Goal: Transaction & Acquisition: Purchase product/service

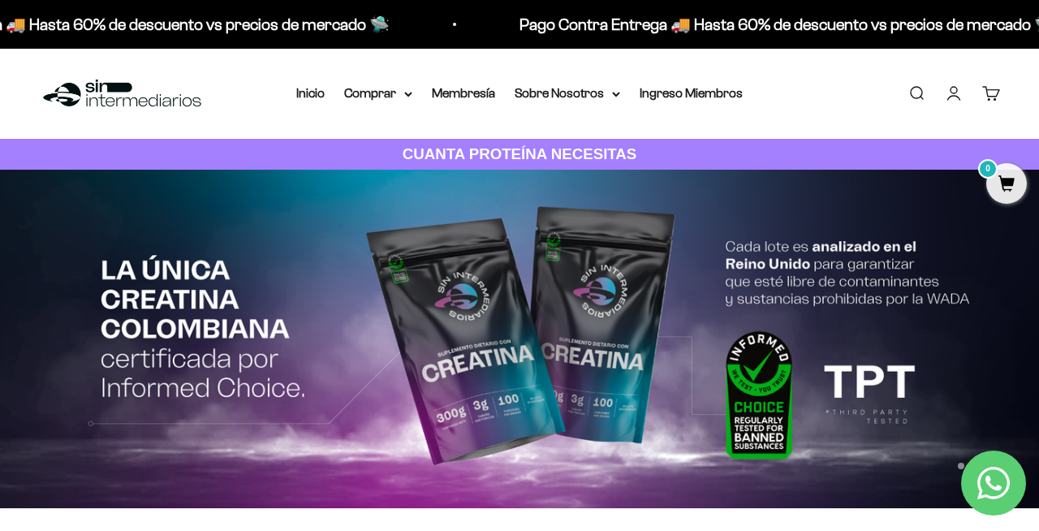
click at [953, 88] on link "Iniciar sesión" at bounding box center [954, 93] width 18 height 18
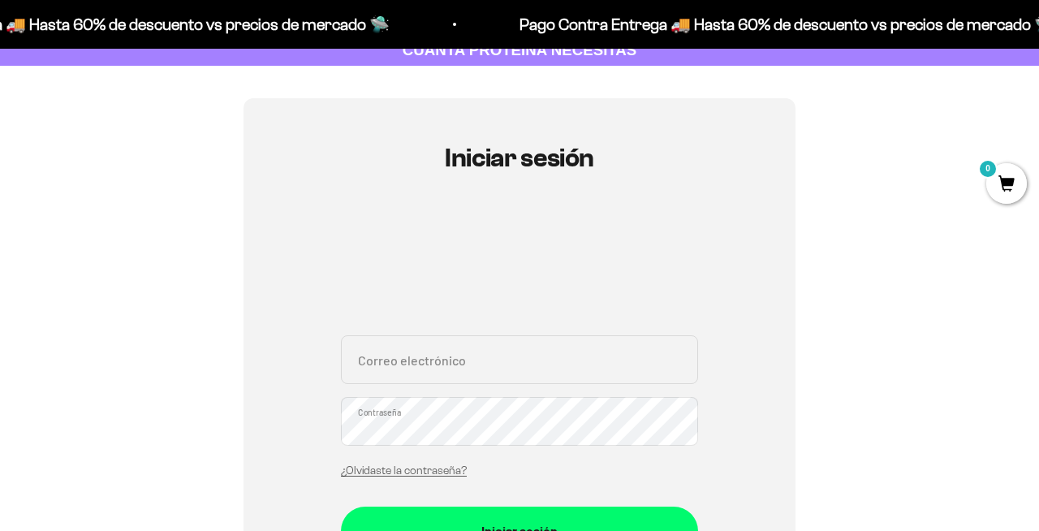
scroll to position [116, 0]
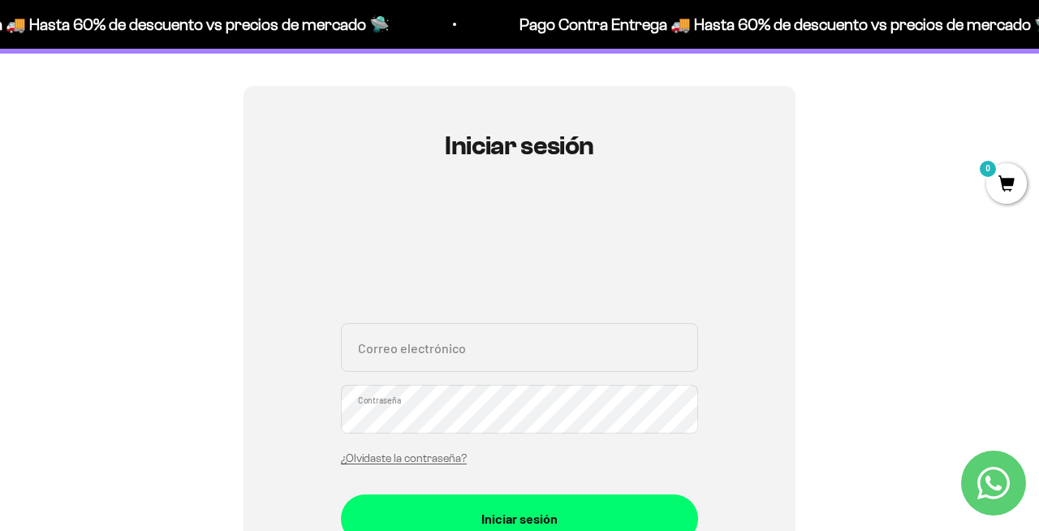
click at [482, 323] on input "Correo electrónico" at bounding box center [519, 347] width 357 height 49
type input "jocomo98@gmail.com"
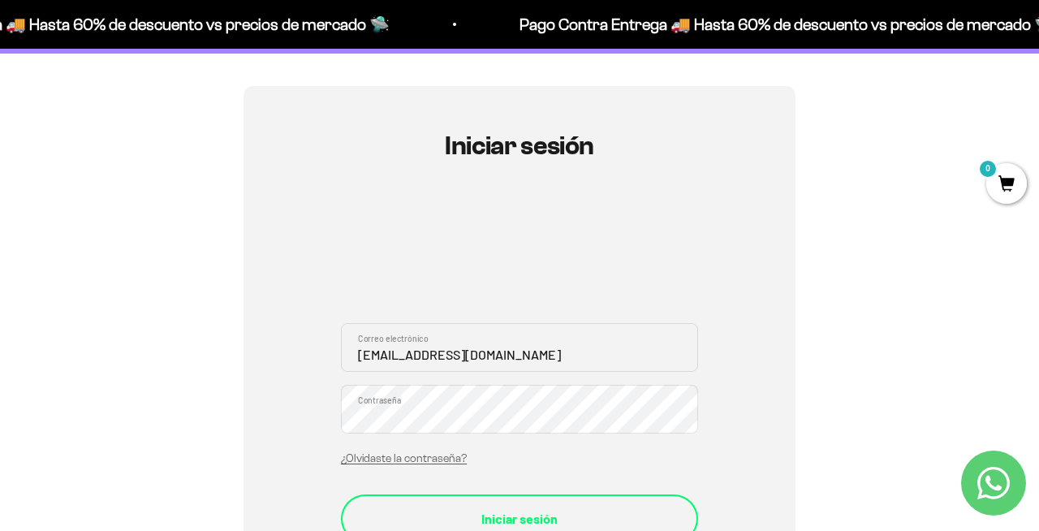
click at [486, 508] on div "Iniciar sesión" at bounding box center [519, 518] width 292 height 21
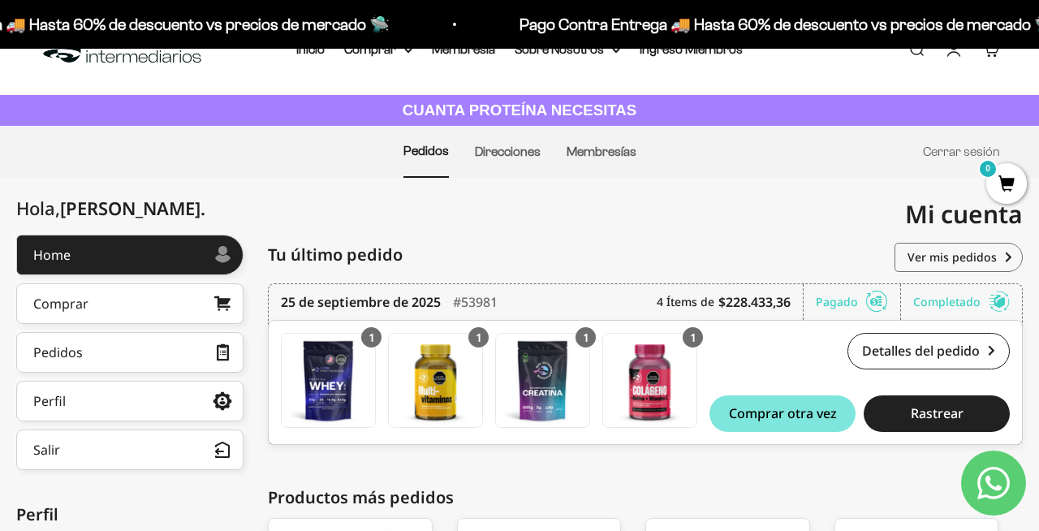
scroll to position [62, 0]
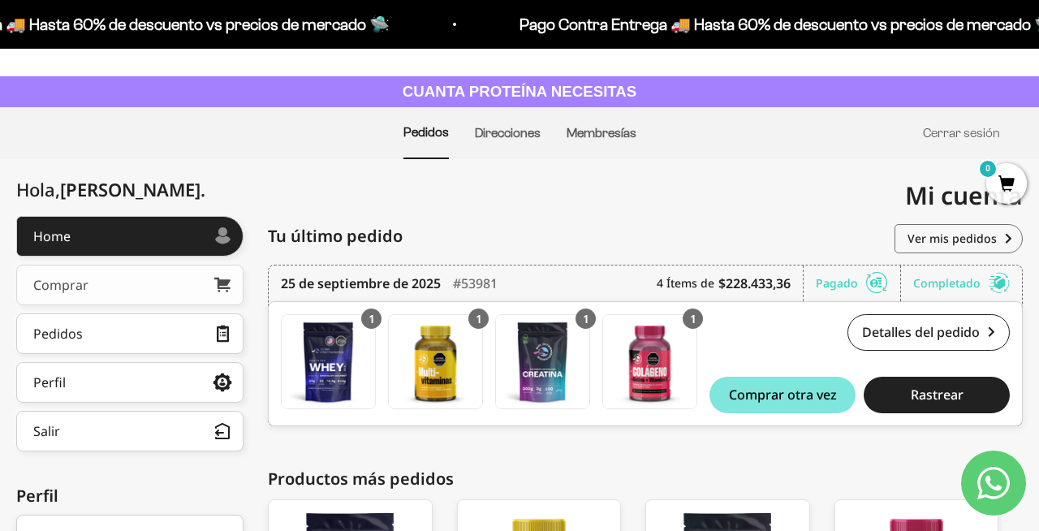
click at [168, 268] on link "Comprar" at bounding box center [129, 285] width 227 height 41
click at [535, 130] on link "Direcciones" at bounding box center [508, 133] width 66 height 14
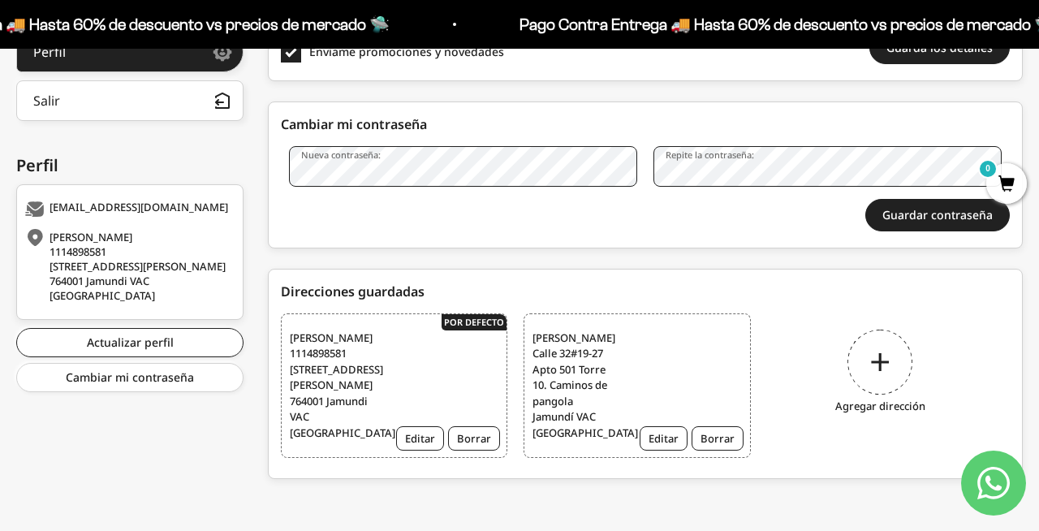
scroll to position [425, 0]
click at [446, 327] on div "Jose Cortes 1114898581 Calle 30 #1-165, unidad cinco soles, sol de la llanura, …" at bounding box center [394, 384] width 226 height 145
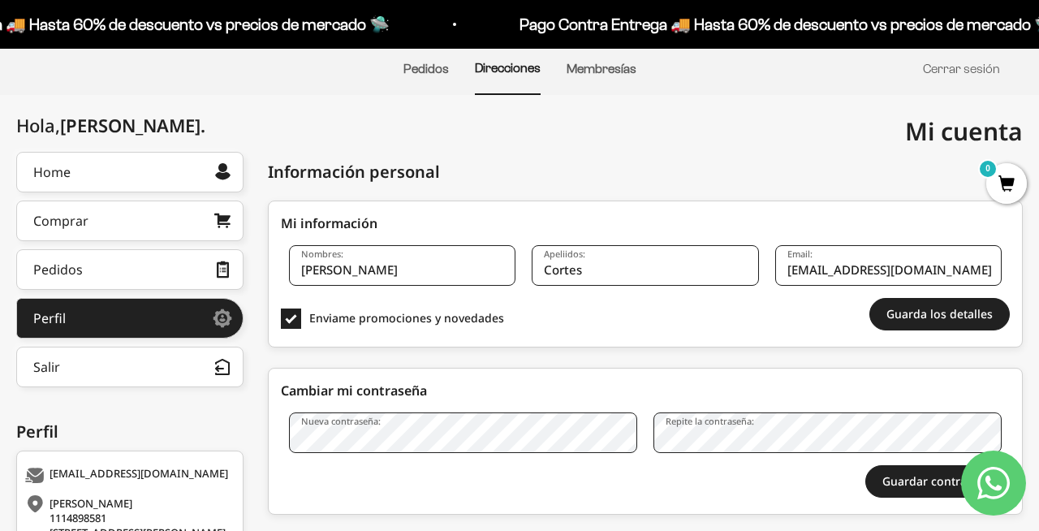
scroll to position [0, 0]
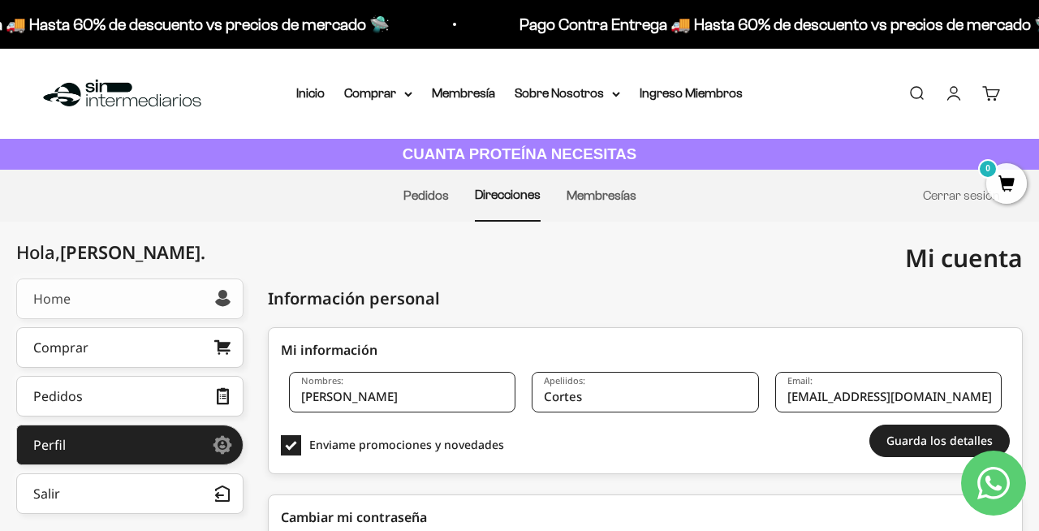
click at [169, 297] on link "Home" at bounding box center [129, 298] width 227 height 41
click at [164, 348] on link "Comprar" at bounding box center [129, 347] width 227 height 41
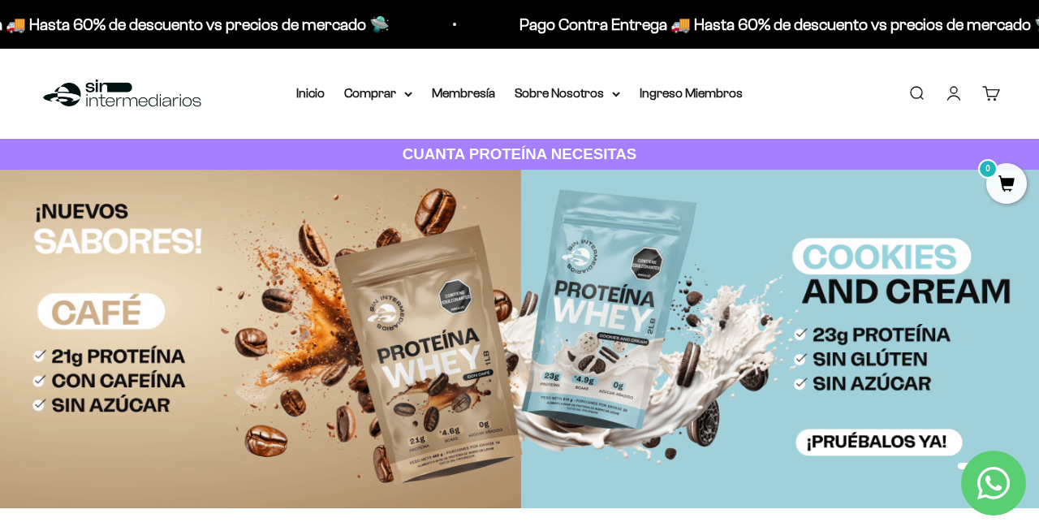
click at [949, 89] on link "Cuenta" at bounding box center [954, 93] width 18 height 18
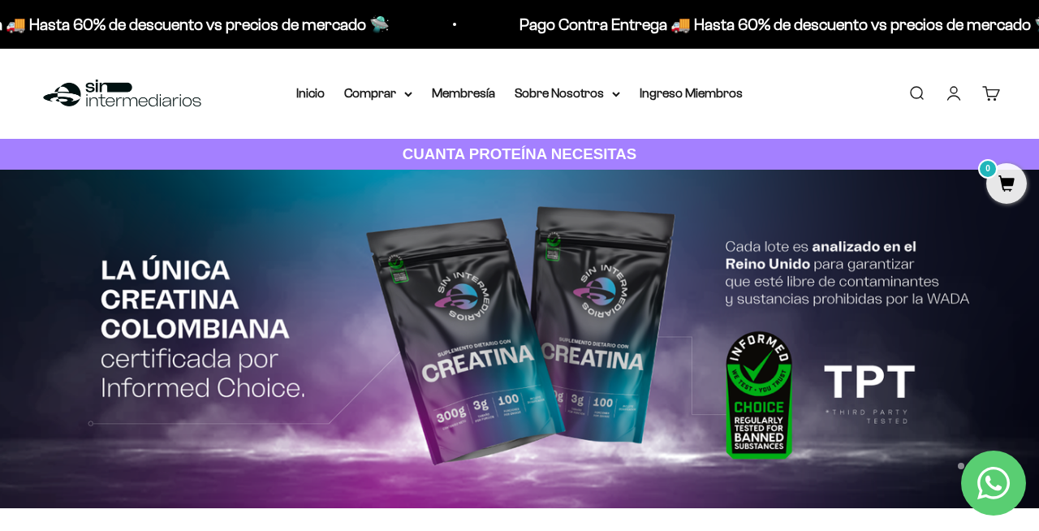
click at [949, 89] on link "Cuenta" at bounding box center [954, 93] width 18 height 18
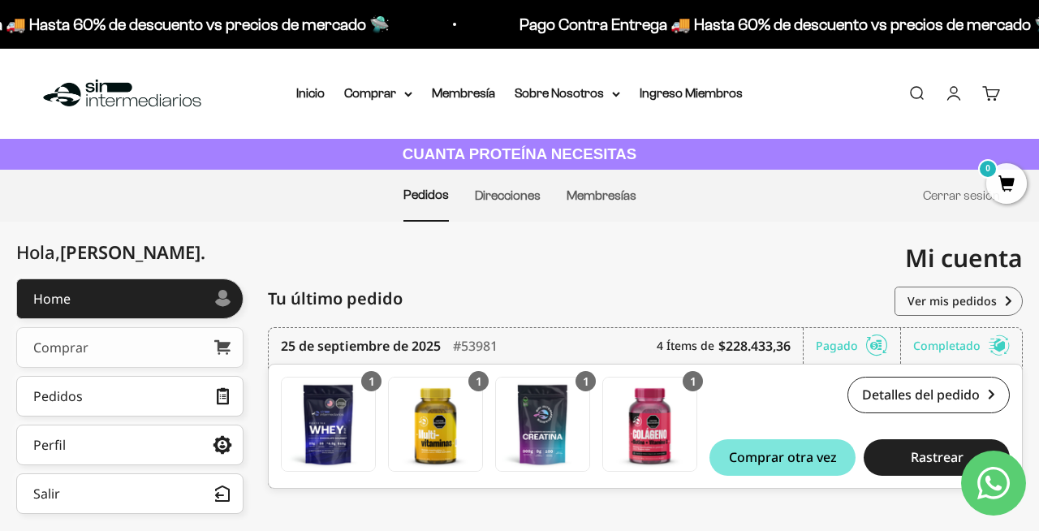
click at [223, 342] on icon at bounding box center [222, 347] width 16 height 15
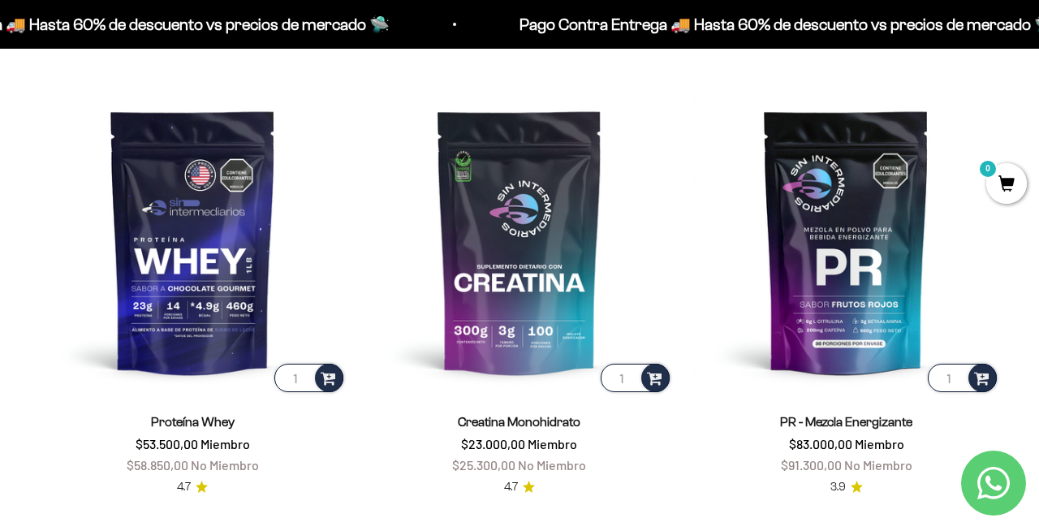
scroll to position [549, 0]
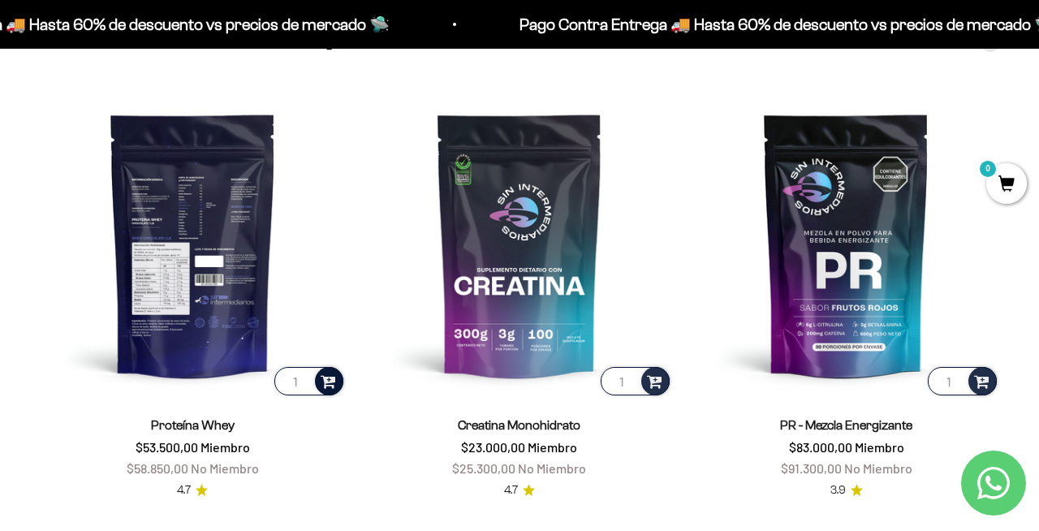
click at [322, 381] on span at bounding box center [328, 380] width 15 height 19
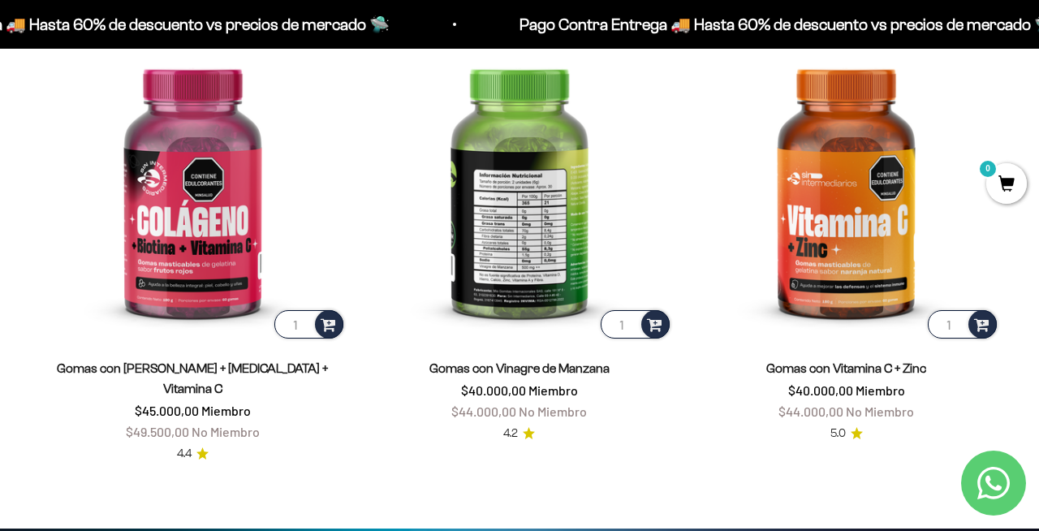
scroll to position [2460, 0]
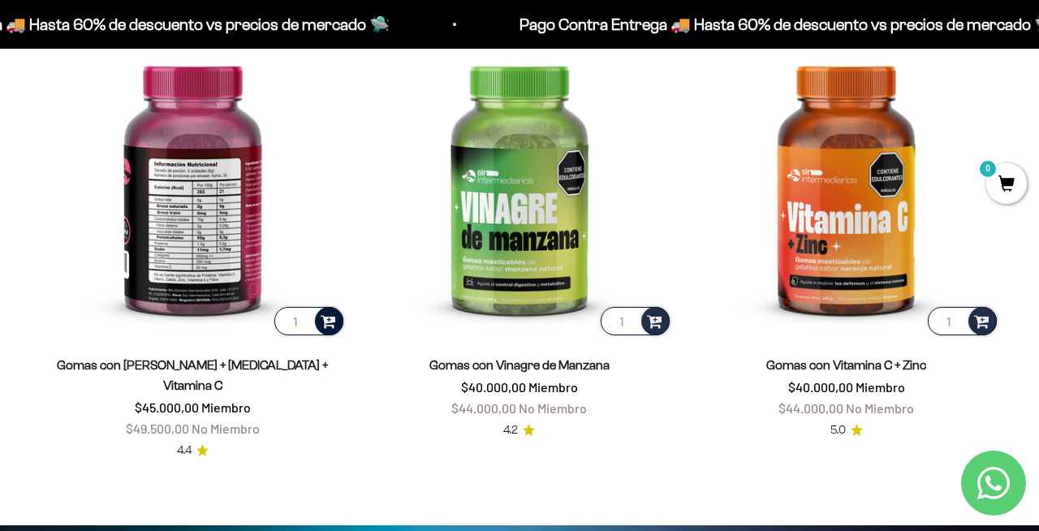
click at [340, 321] on div at bounding box center [329, 321] width 28 height 28
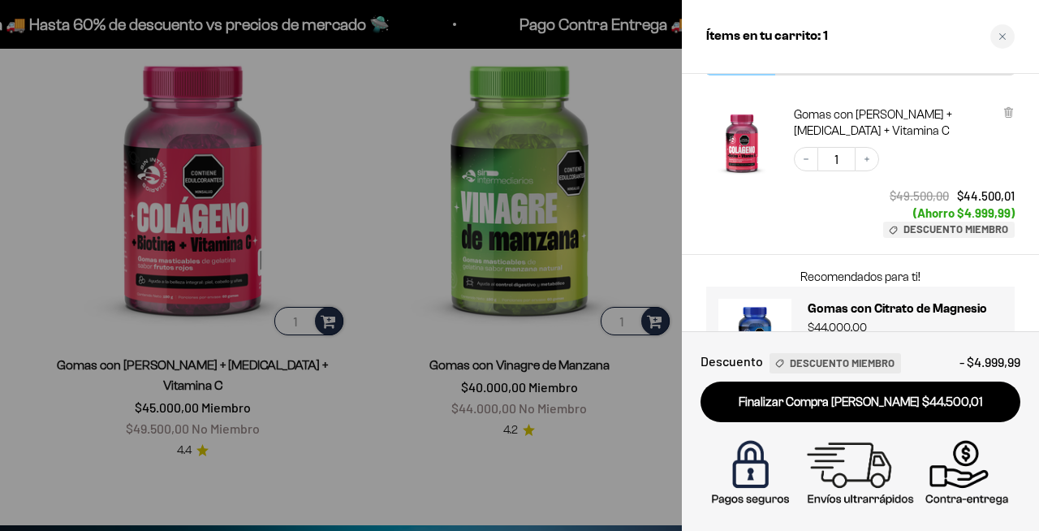
scroll to position [0, 0]
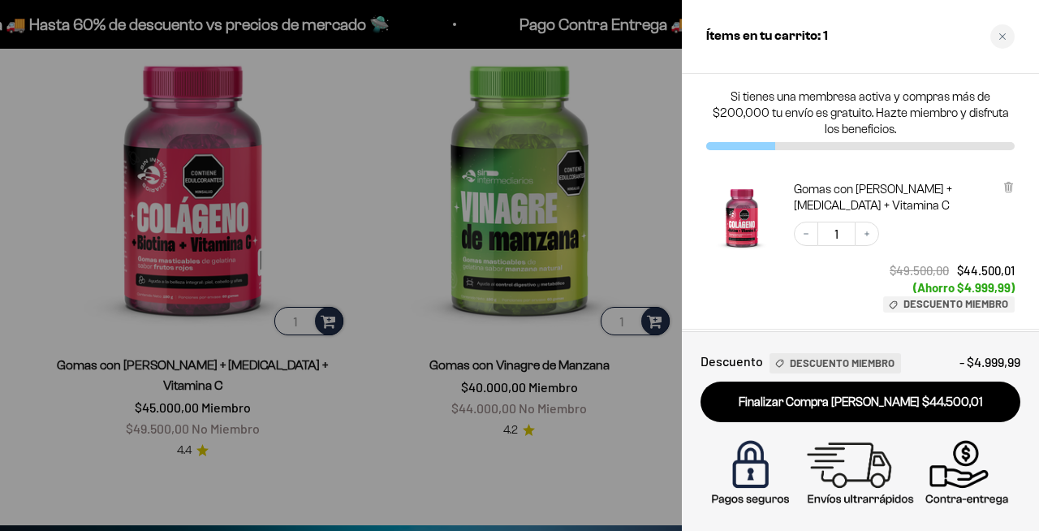
click at [601, 225] on div at bounding box center [519, 265] width 1039 height 531
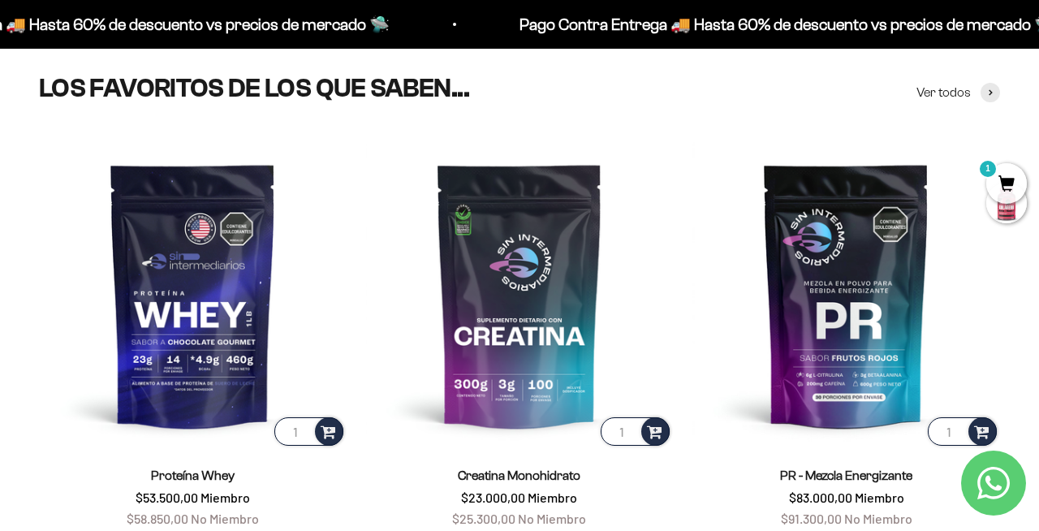
scroll to position [548, 0]
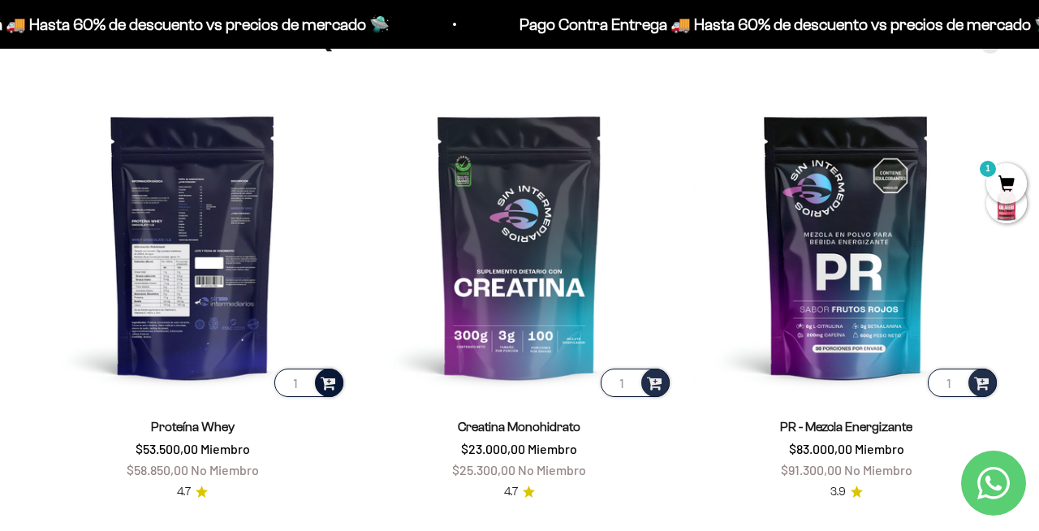
click at [327, 378] on span at bounding box center [328, 381] width 15 height 19
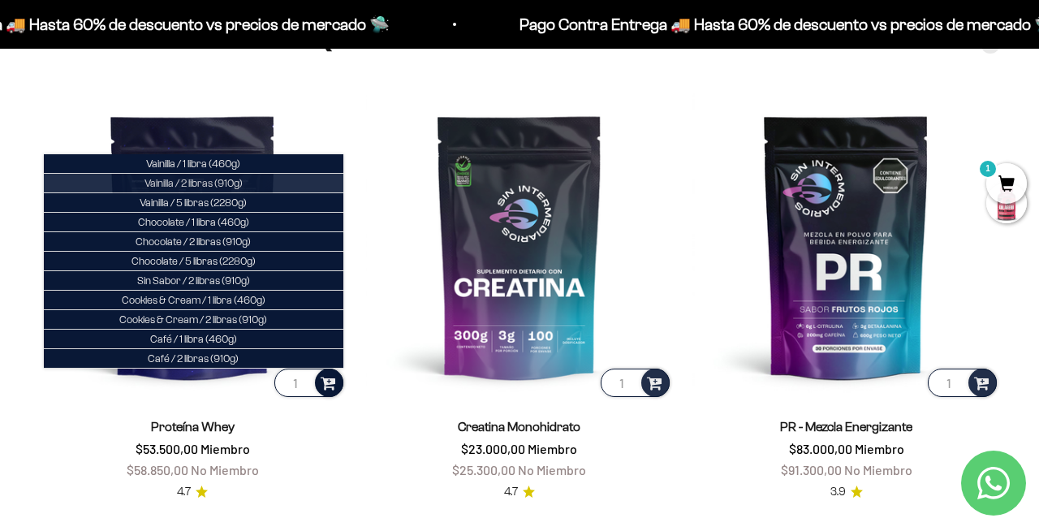
click at [252, 184] on li "Vainilla / 2 libras (910g)" at bounding box center [193, 183] width 299 height 19
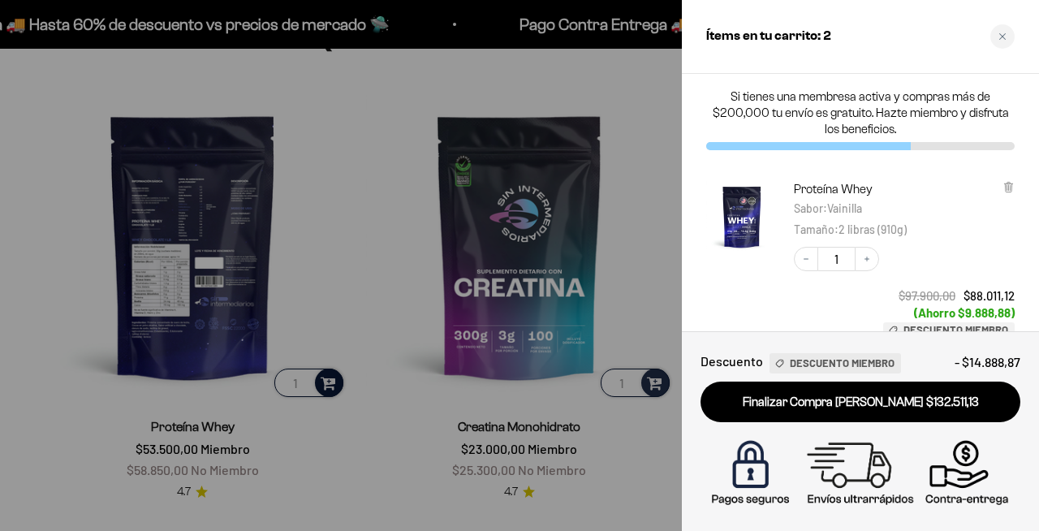
scroll to position [547, 0]
click at [332, 259] on div at bounding box center [519, 265] width 1039 height 531
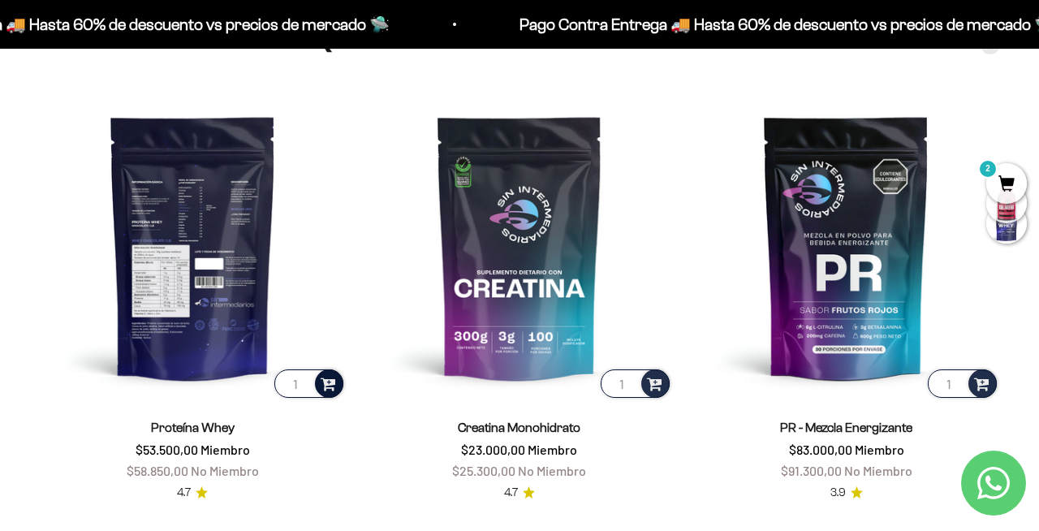
click at [325, 380] on span at bounding box center [328, 382] width 15 height 19
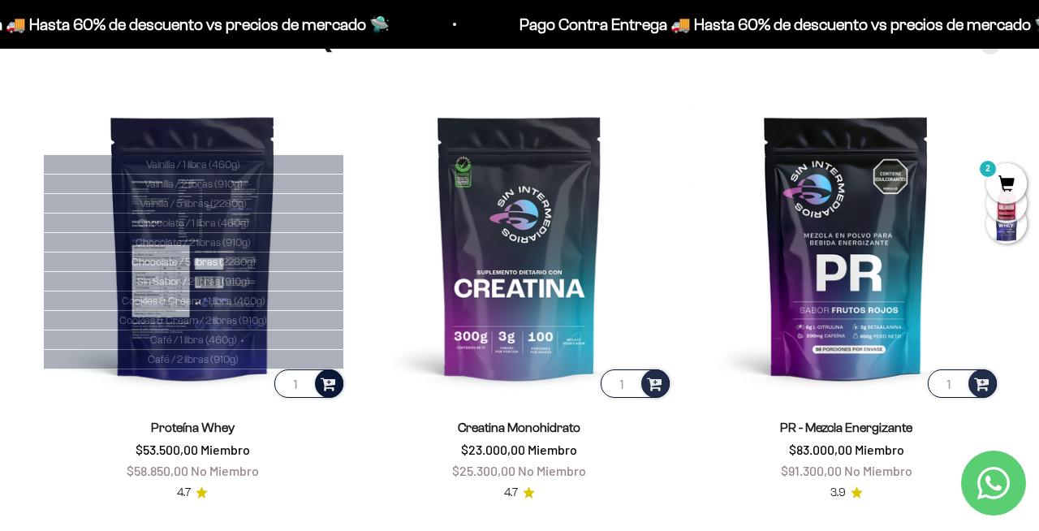
scroll to position [548, 0]
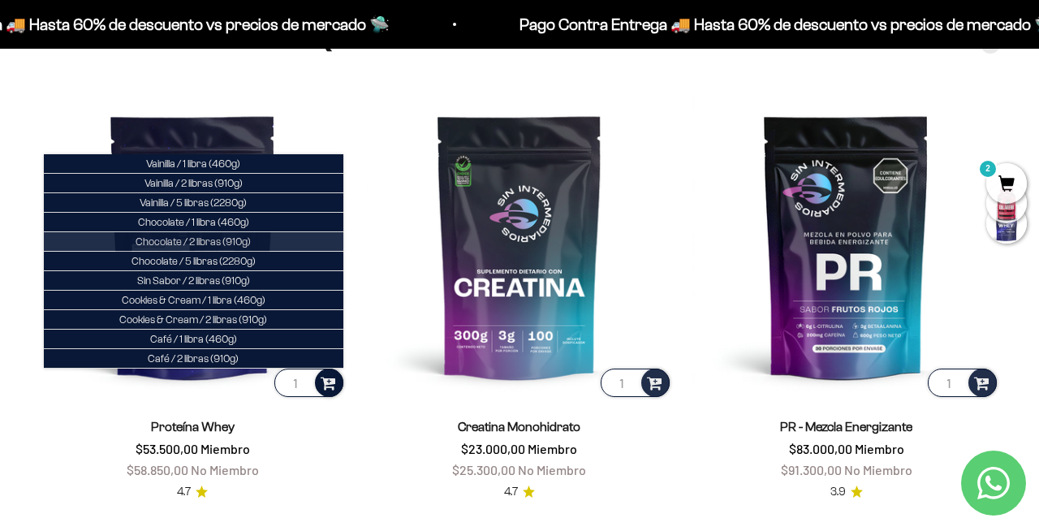
click at [243, 235] on span "Chocolate / 2 libras (910g)" at bounding box center [193, 241] width 115 height 12
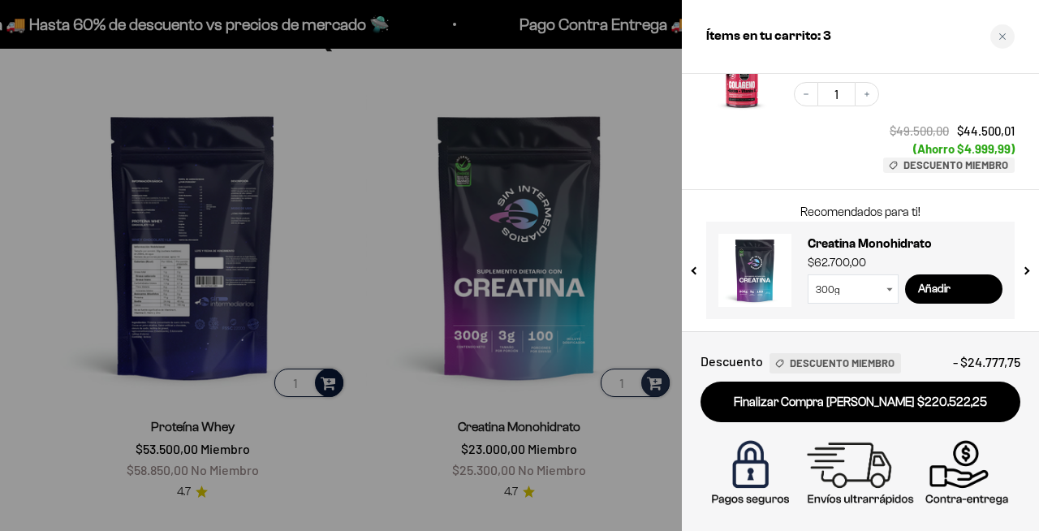
scroll to position [547, 0]
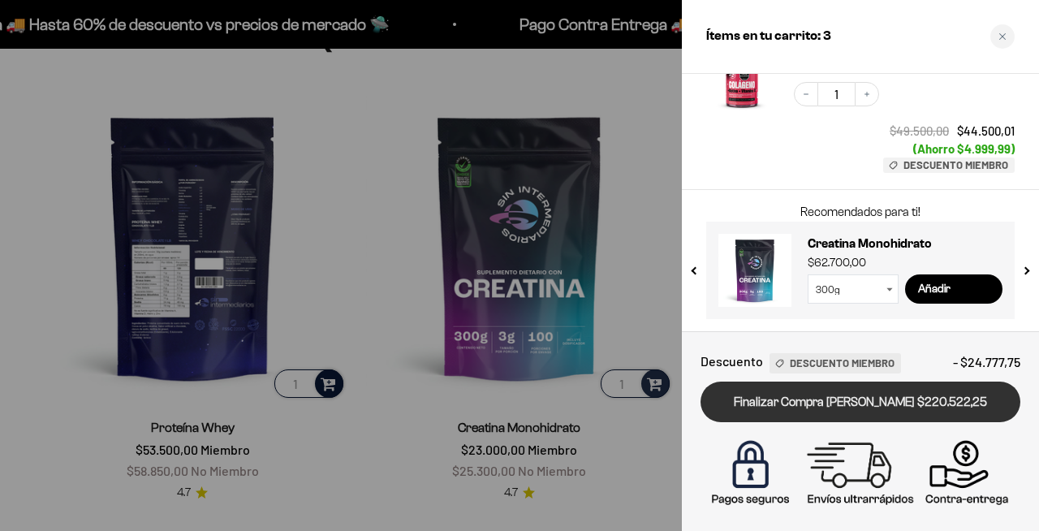
click at [842, 407] on link "Finalizar Compra Segura $220.522,25" at bounding box center [860, 401] width 320 height 41
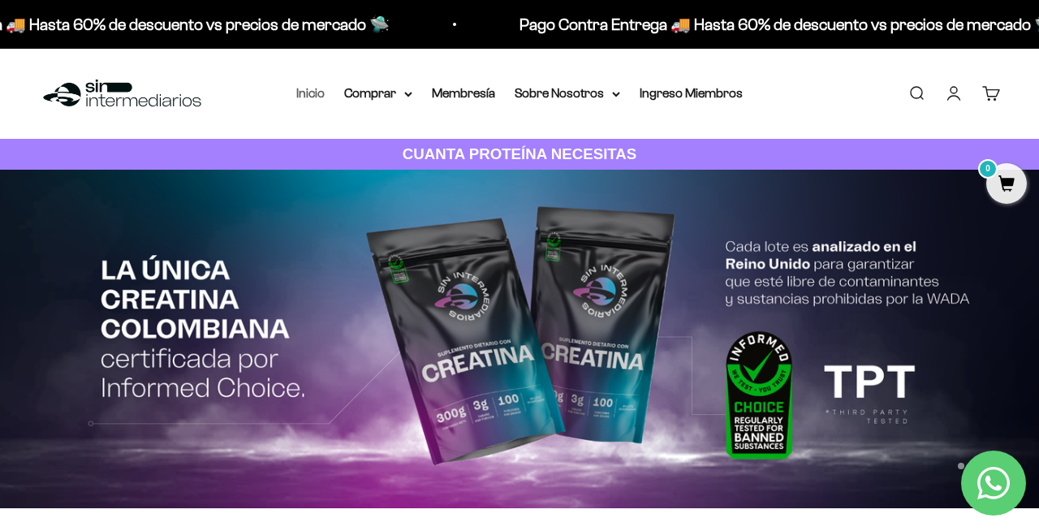
click at [311, 96] on link "Inicio" at bounding box center [310, 93] width 28 height 14
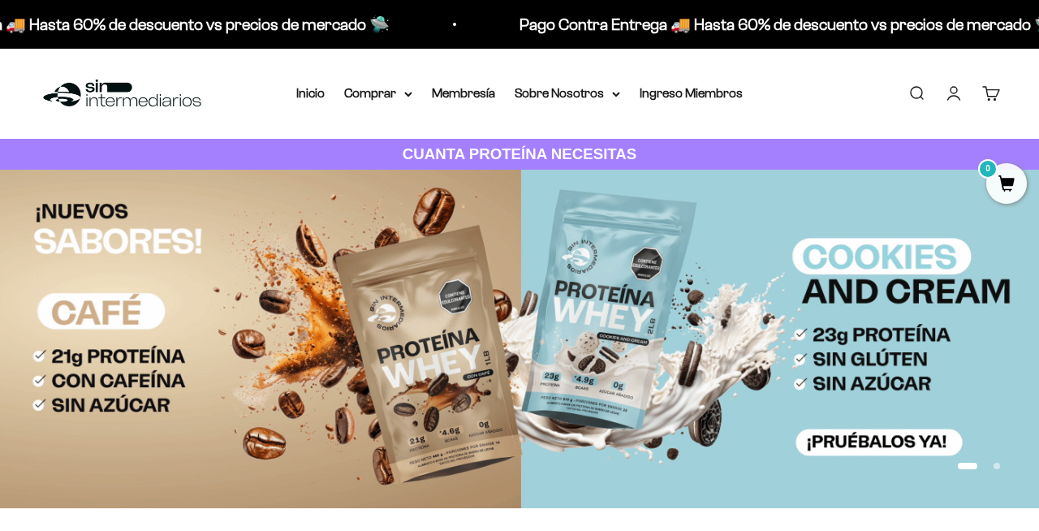
click at [947, 94] on link "Cuenta" at bounding box center [954, 93] width 18 height 18
